Goal: Information Seeking & Learning: Learn about a topic

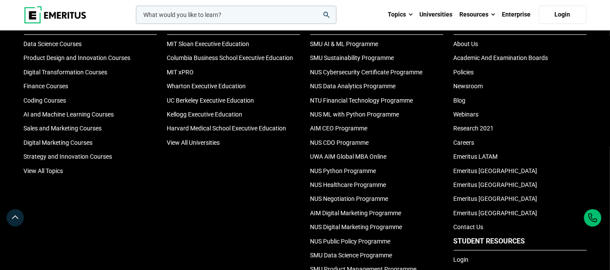
scroll to position [2944, 0]
click at [192, 83] on link "Wharton Executive Education" at bounding box center [206, 86] width 79 height 7
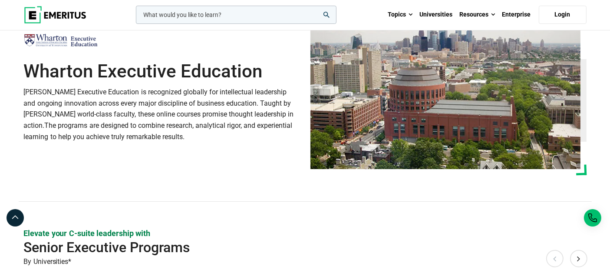
scroll to position [48, 0]
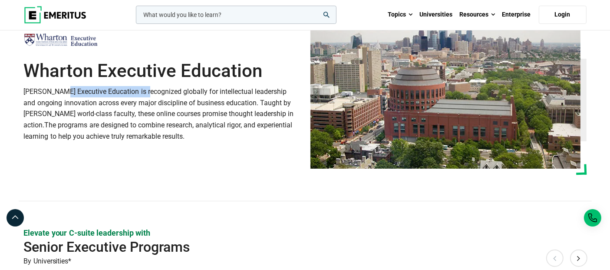
drag, startPoint x: 23, startPoint y: 91, endPoint x: 114, endPoint y: 89, distance: 90.4
click at [114, 89] on p "[PERSON_NAME] Executive Education is recognized globally for intellectual leade…" at bounding box center [162, 114] width 276 height 56
copy p "Wharton Executive Education"
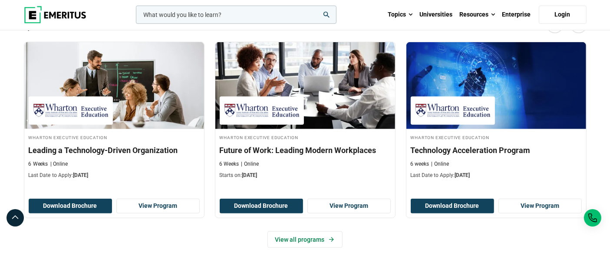
scroll to position [868, 0]
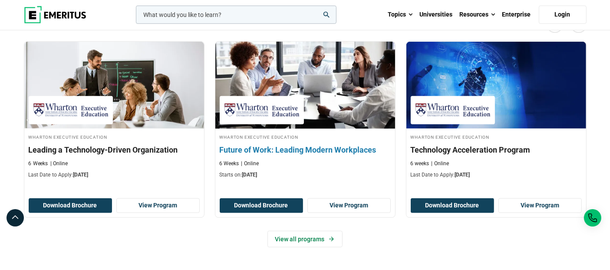
click at [351, 144] on h3 "Future of Work: Leading Modern Workplaces" at bounding box center [305, 149] width 171 height 11
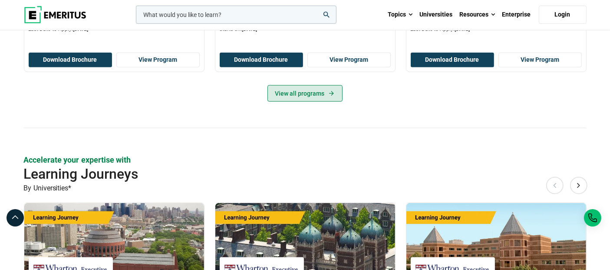
scroll to position [1013, 0]
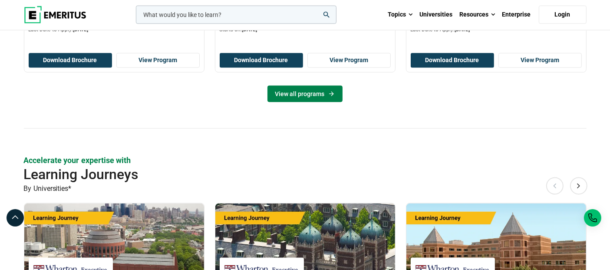
click at [305, 86] on link "View all programs" at bounding box center [305, 94] width 75 height 17
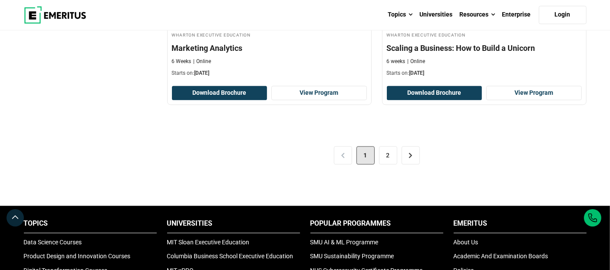
scroll to position [1882, 0]
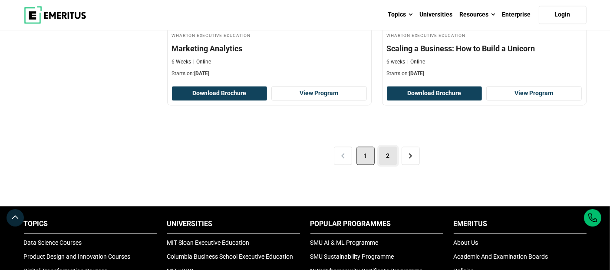
click at [391, 148] on link "2" at bounding box center [388, 155] width 18 height 18
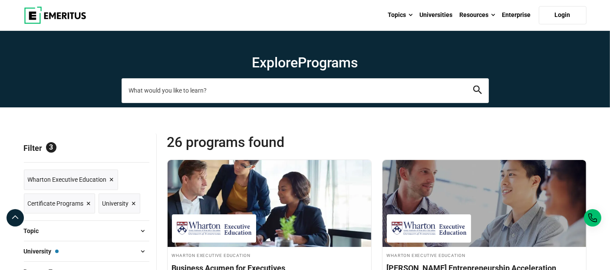
click at [235, 100] on input "search-page" at bounding box center [305, 90] width 367 height 24
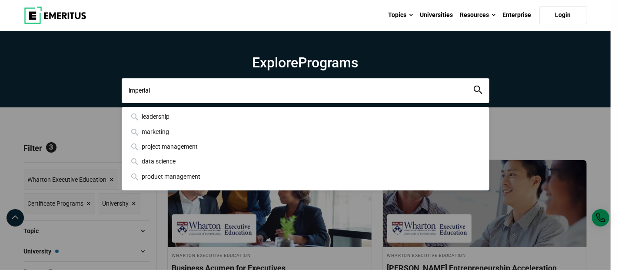
type input "imperial"
click at [473, 86] on button "search" at bounding box center [477, 91] width 9 height 10
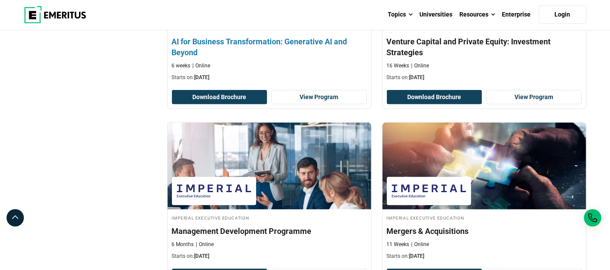
scroll to position [964, 0]
